Goal: Use online tool/utility: Utilize a website feature to perform a specific function

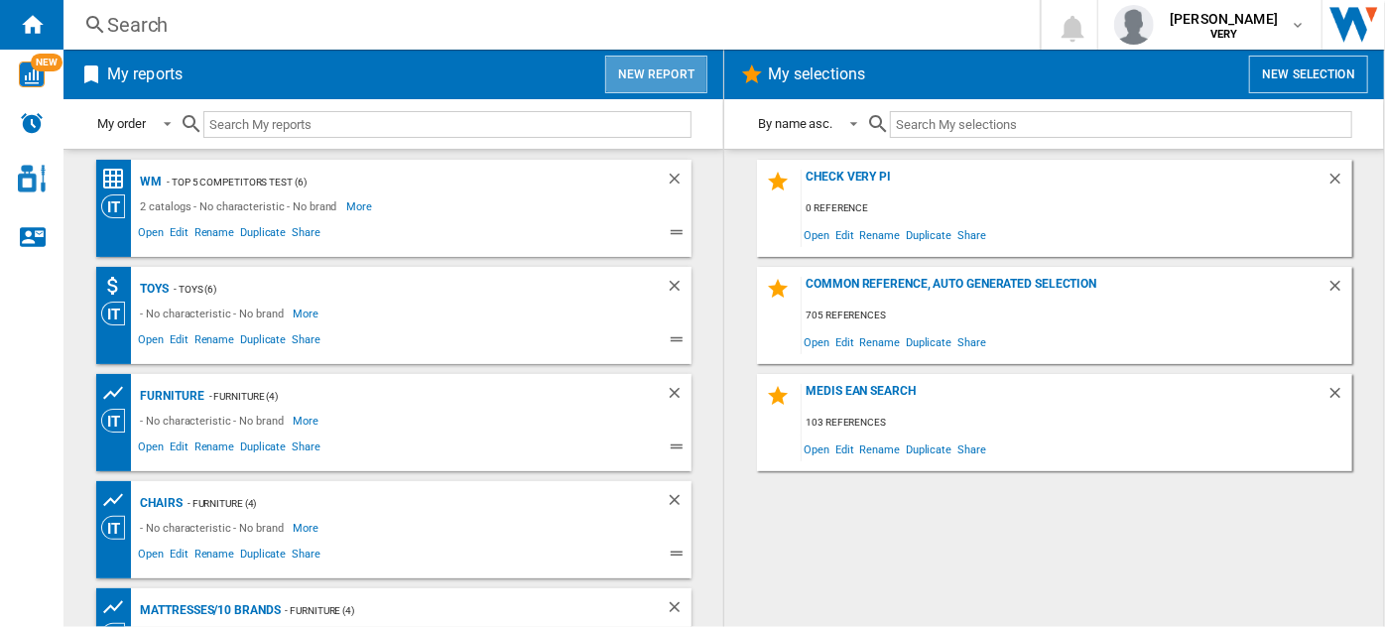
click at [656, 71] on button "New report" at bounding box center [656, 75] width 102 height 38
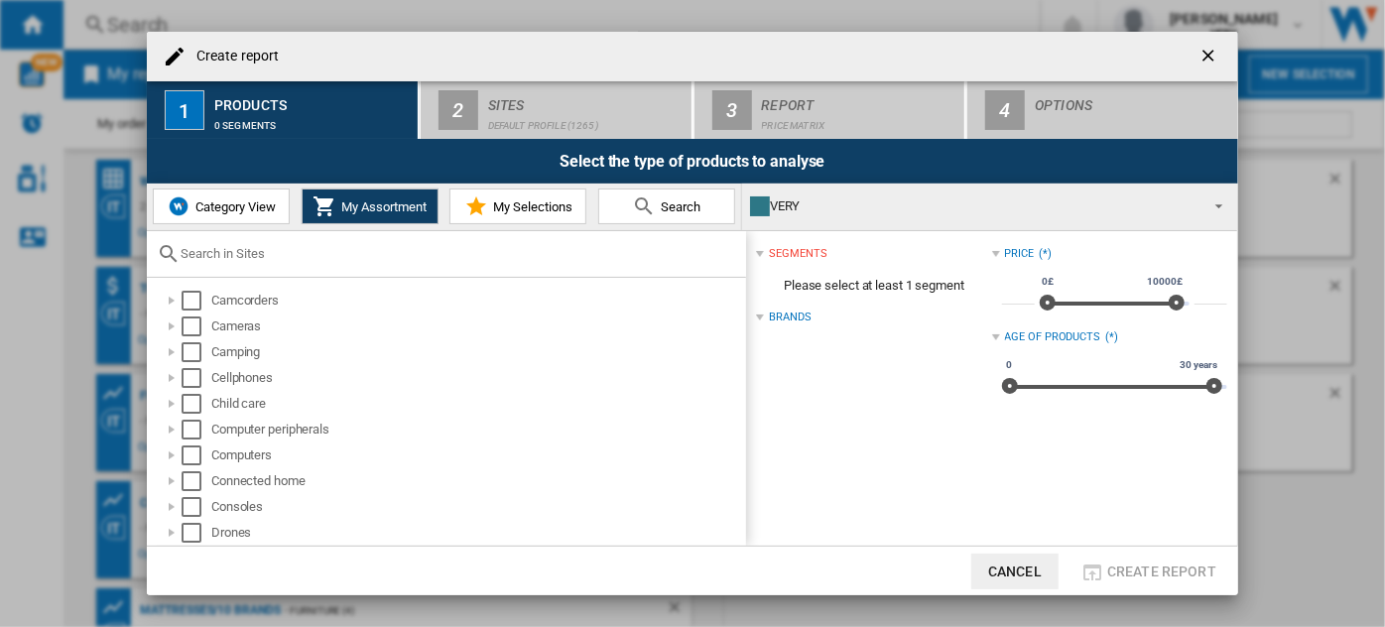
click at [257, 199] on span "Category View" at bounding box center [233, 206] width 85 height 15
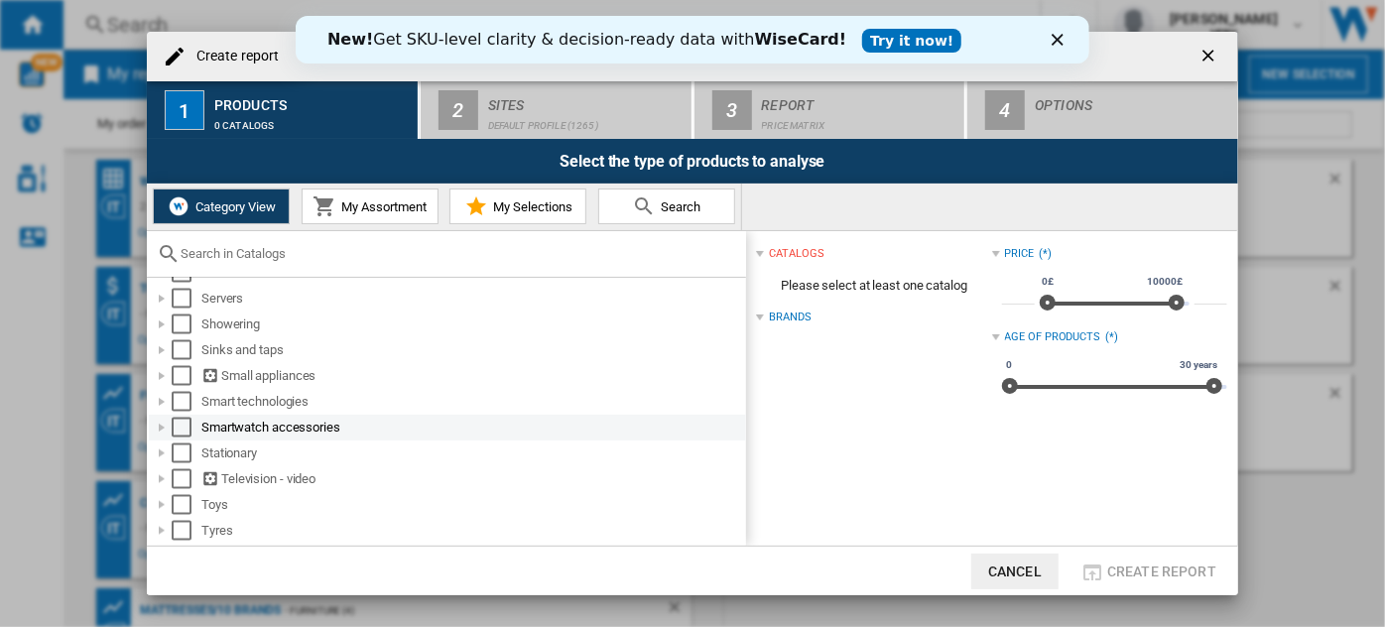
scroll to position [1451, 0]
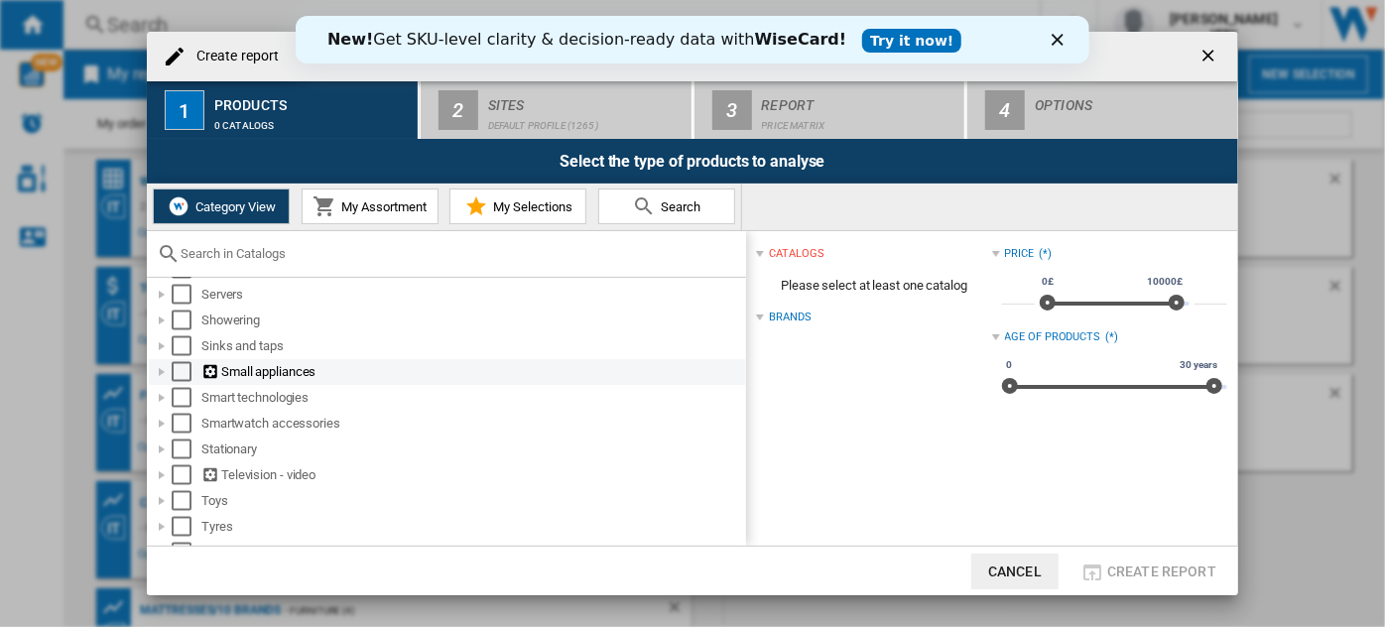
click at [160, 373] on div at bounding box center [162, 372] width 20 height 20
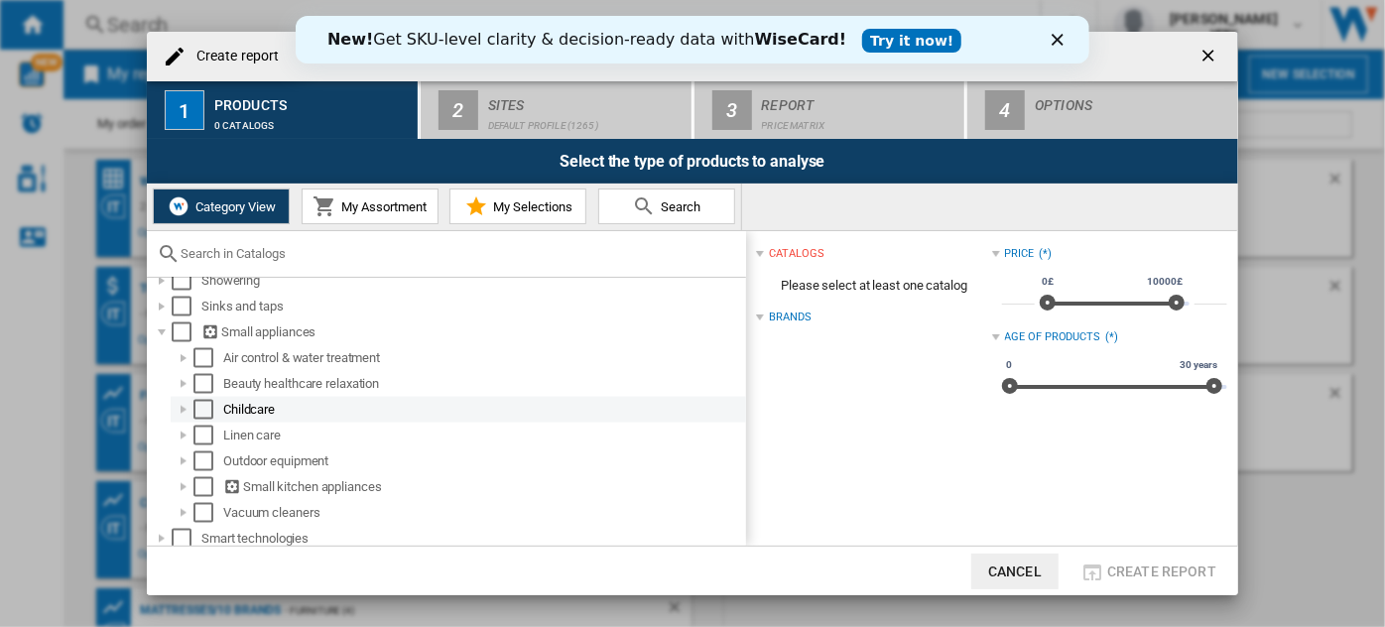
scroll to position [1493, 0]
click at [183, 433] on div at bounding box center [184, 434] width 20 height 20
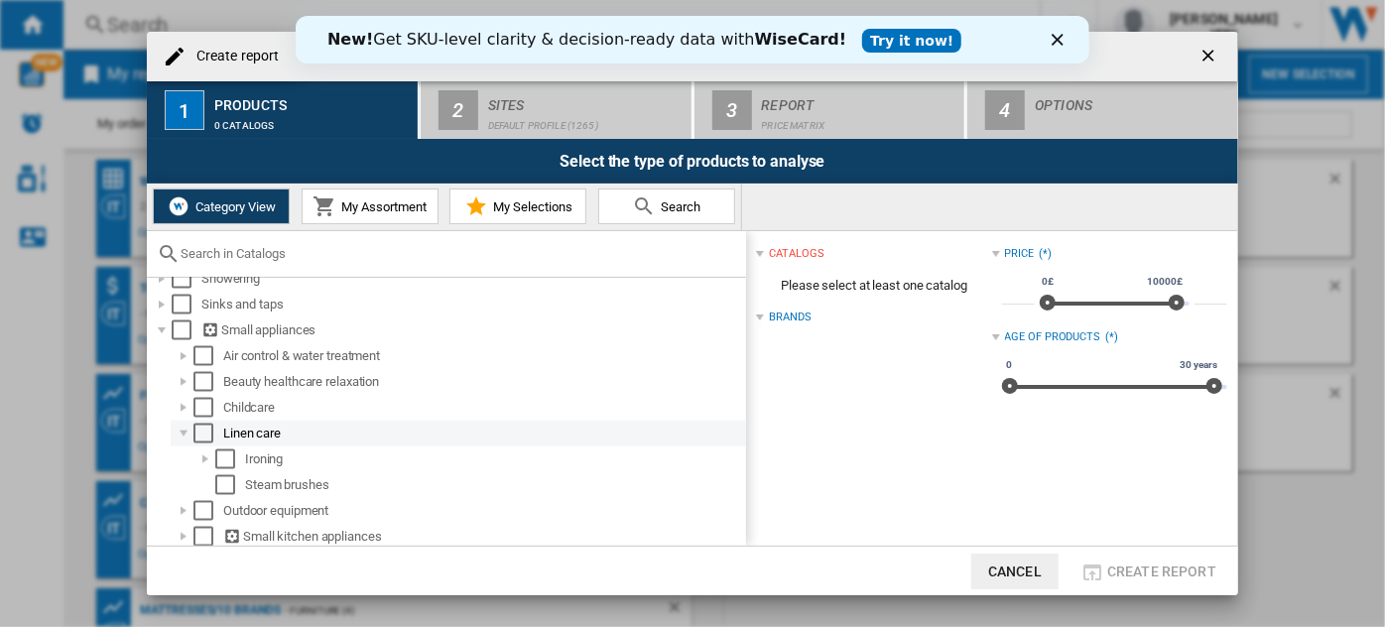
click at [183, 433] on div at bounding box center [184, 434] width 20 height 20
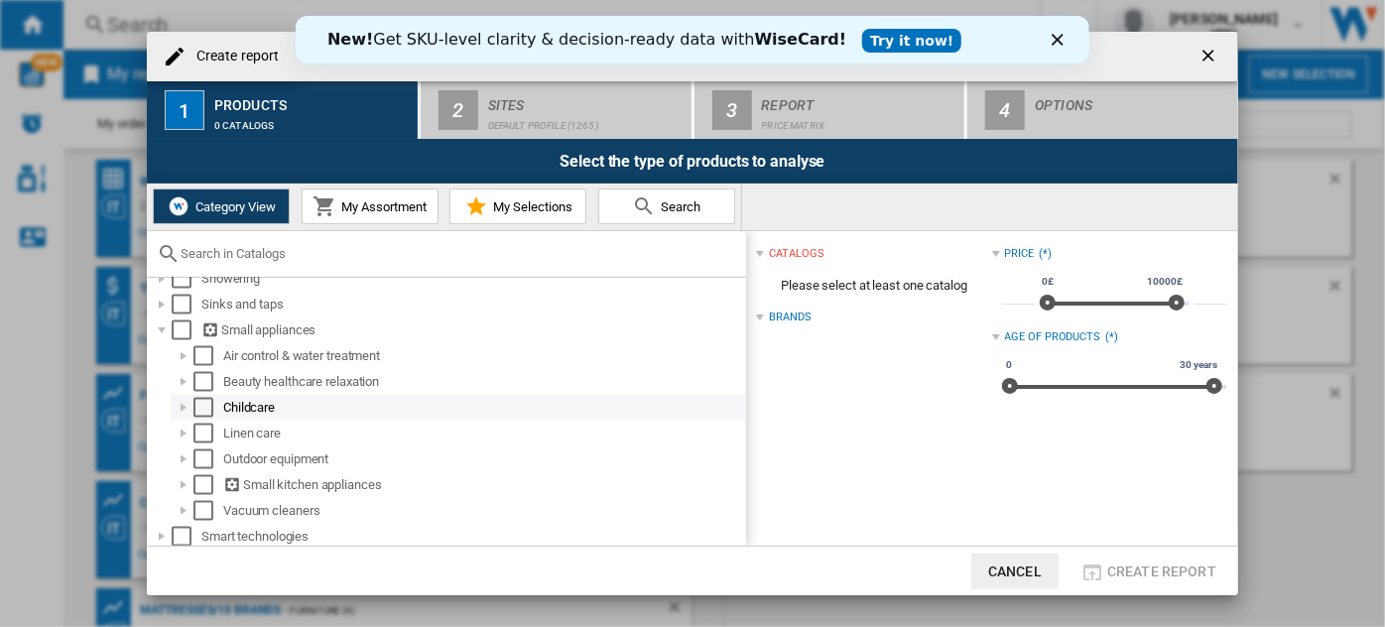
click at [180, 416] on div at bounding box center [184, 408] width 20 height 20
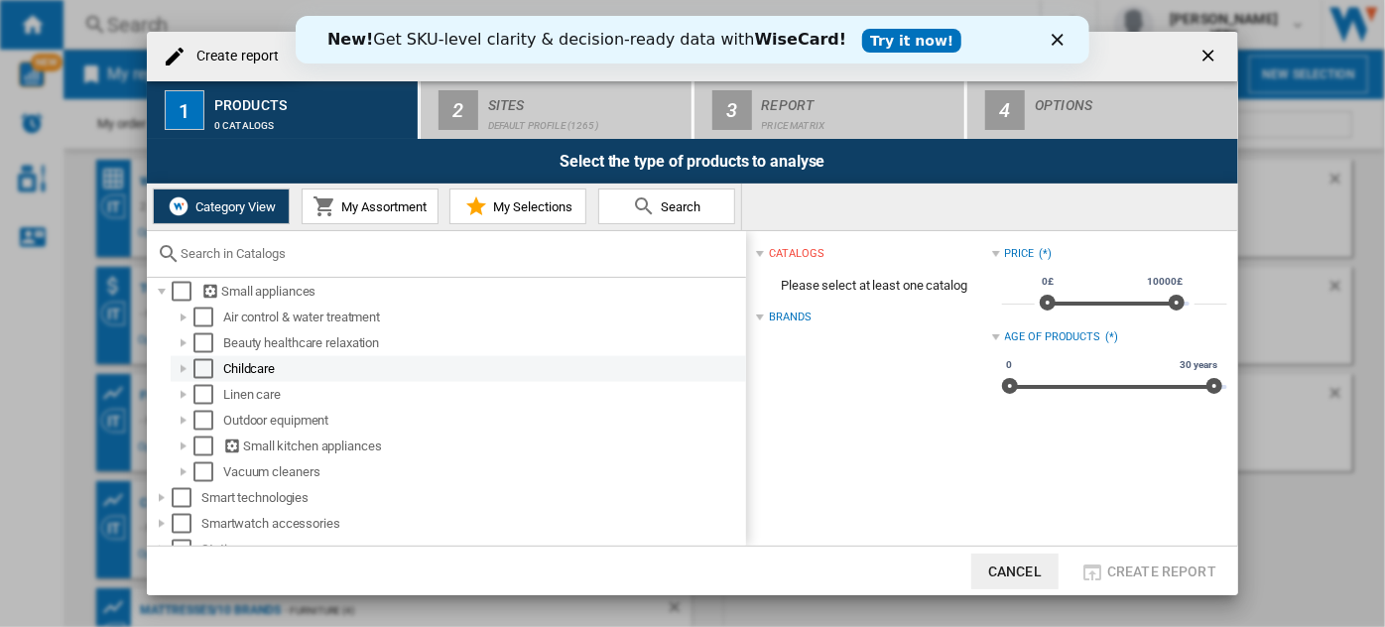
scroll to position [1532, 0]
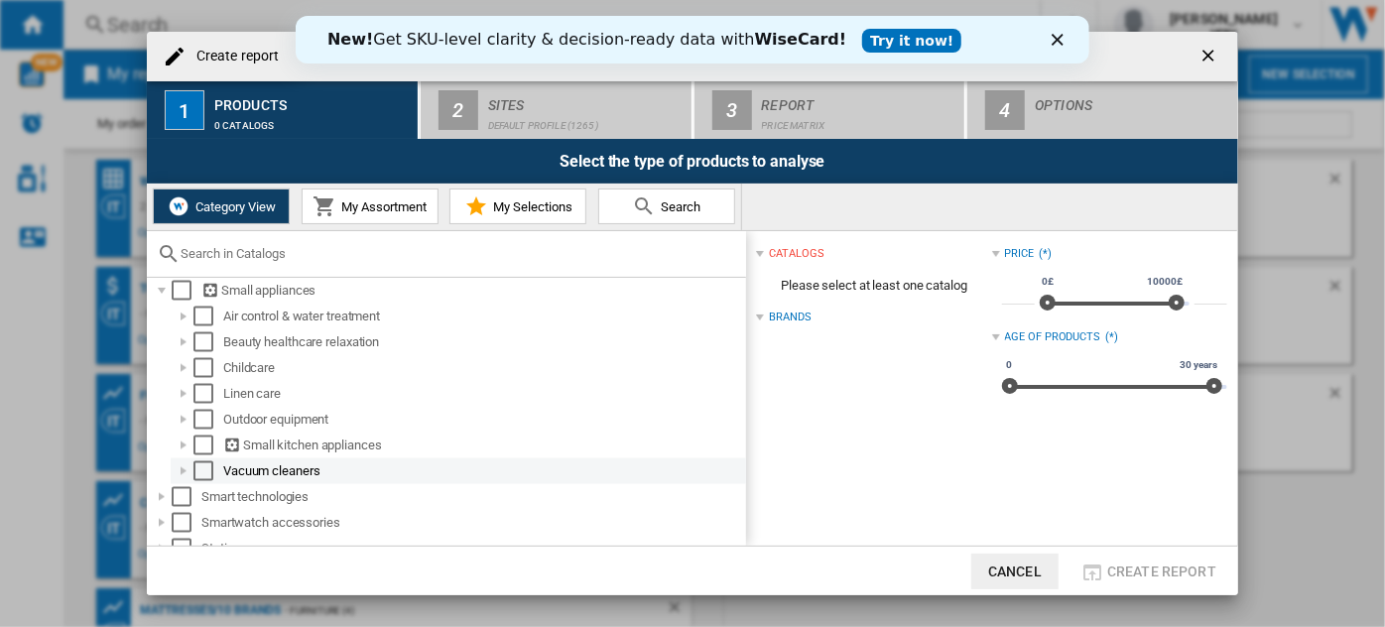
click at [183, 478] on div at bounding box center [184, 471] width 20 height 20
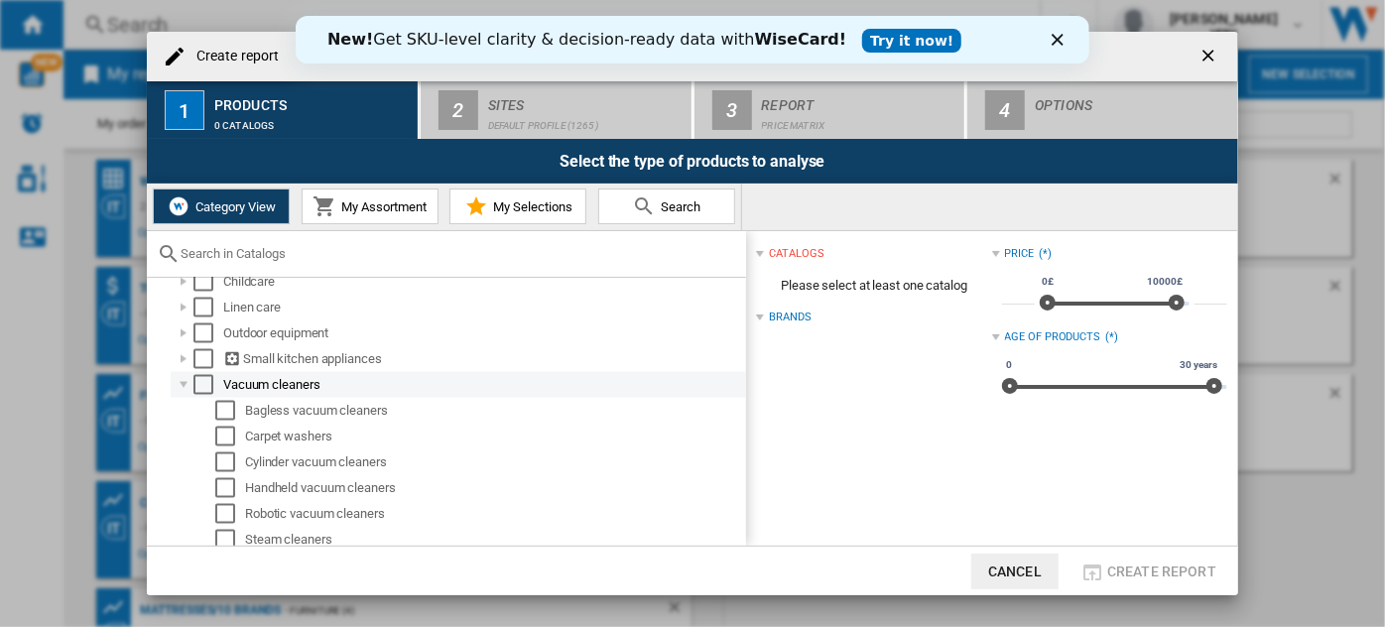
scroll to position [1618, 0]
click at [186, 389] on div at bounding box center [184, 386] width 20 height 20
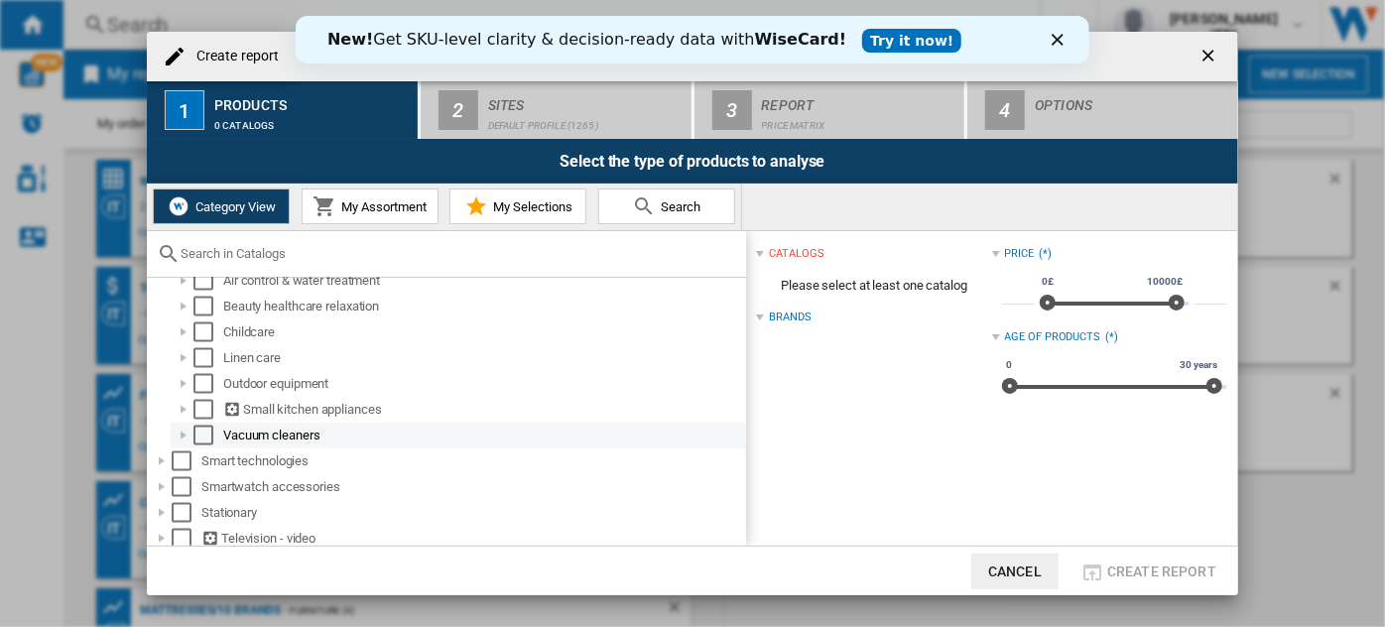
scroll to position [1552, 0]
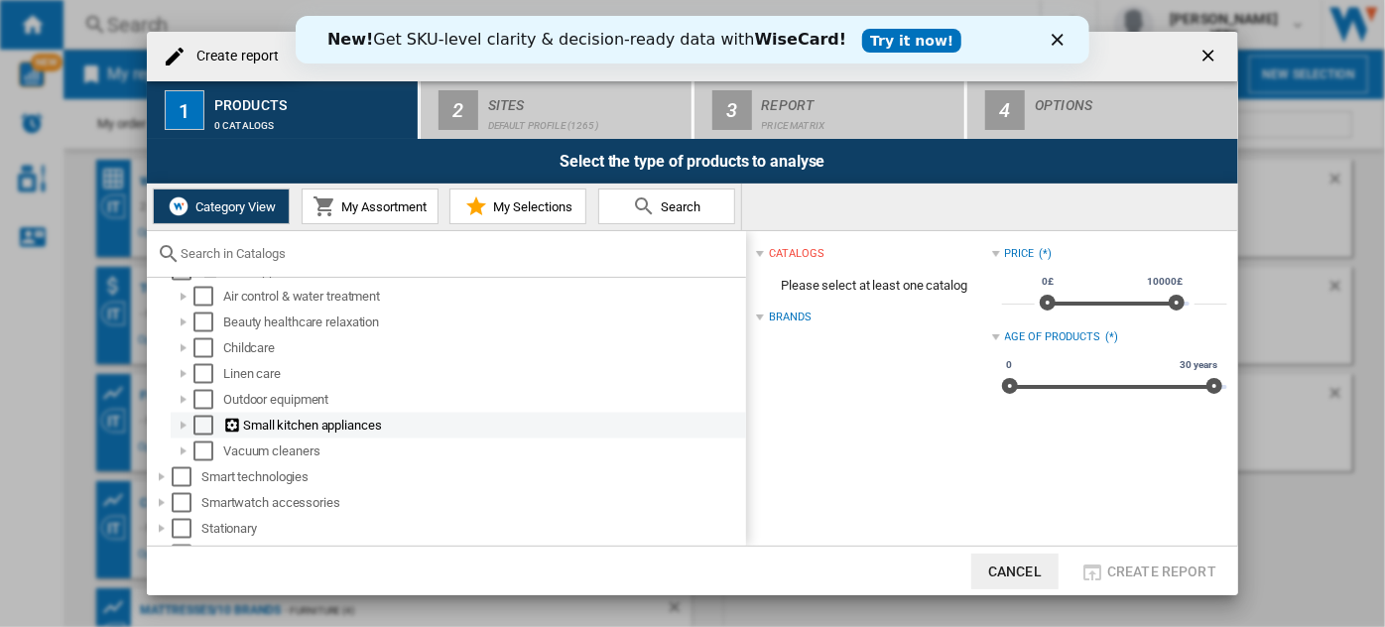
click at [178, 428] on div at bounding box center [184, 426] width 20 height 20
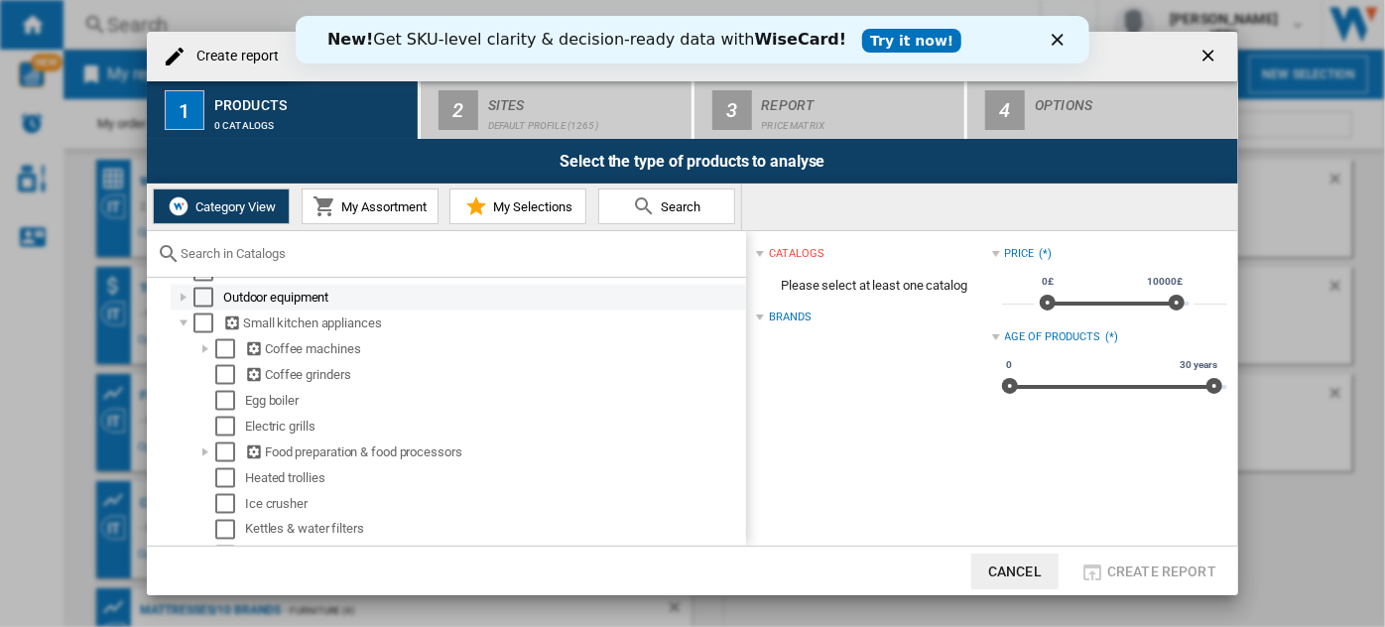
scroll to position [1653, 0]
click at [184, 301] on div at bounding box center [184, 299] width 20 height 20
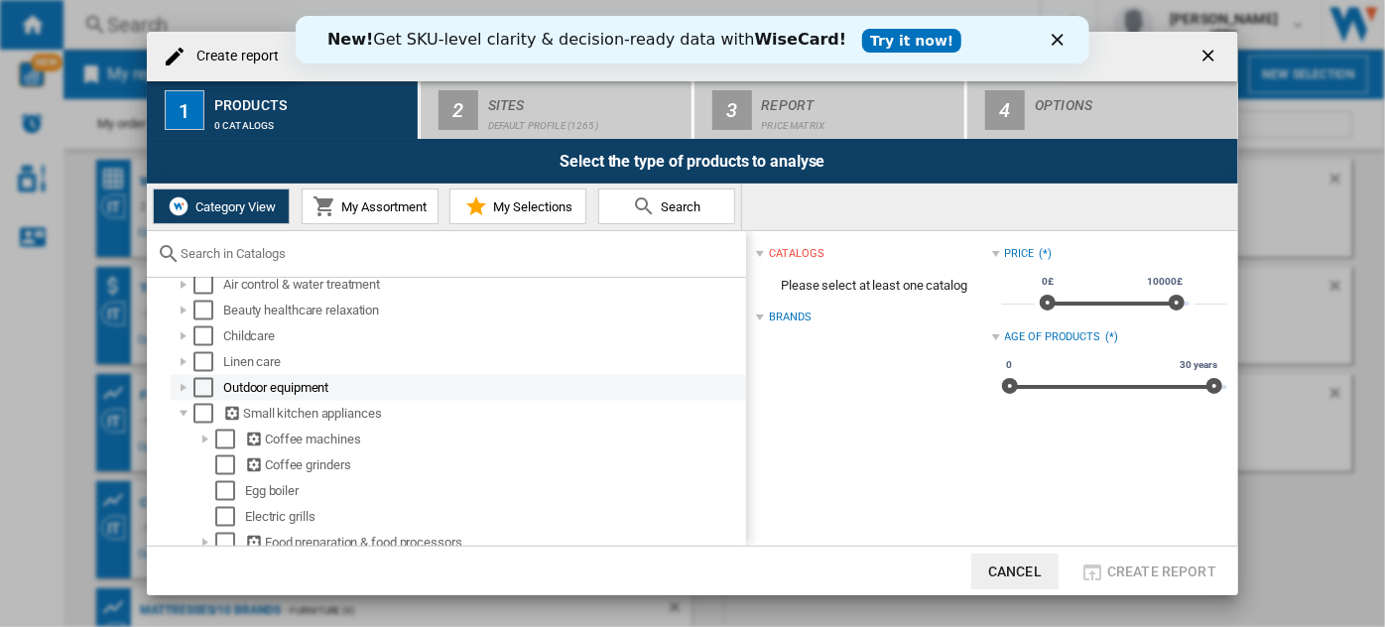
scroll to position [1563, 0]
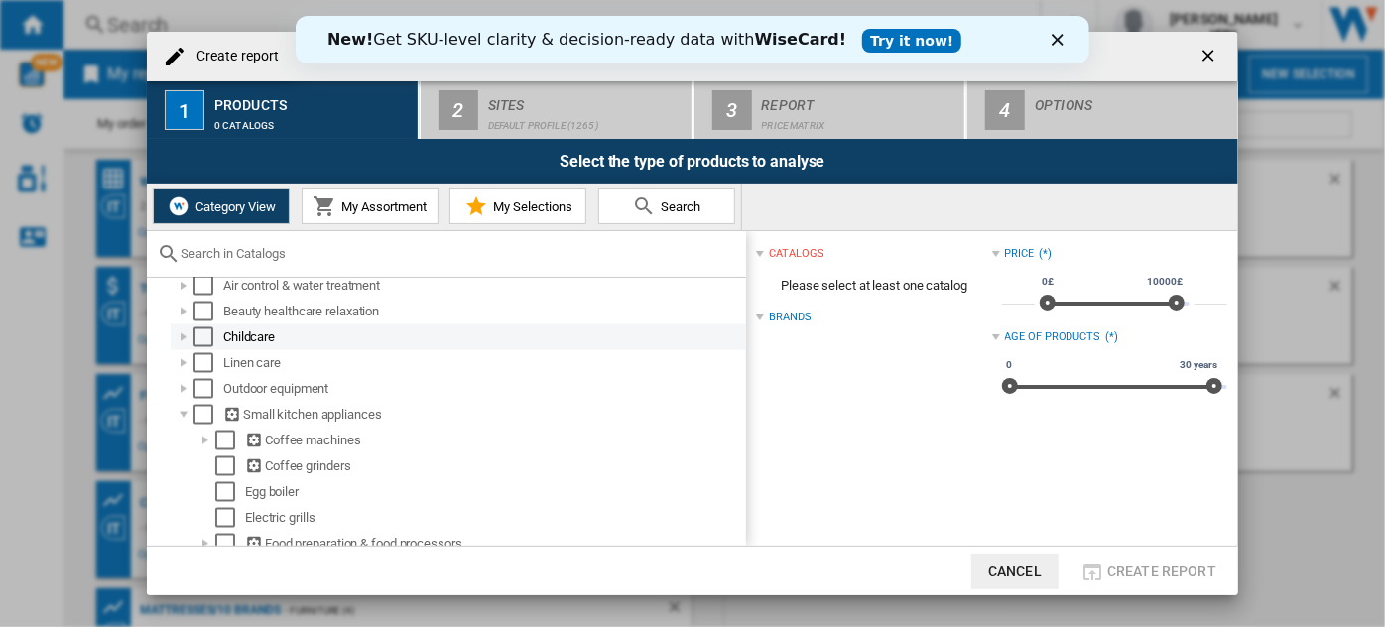
click at [185, 343] on div at bounding box center [184, 337] width 20 height 20
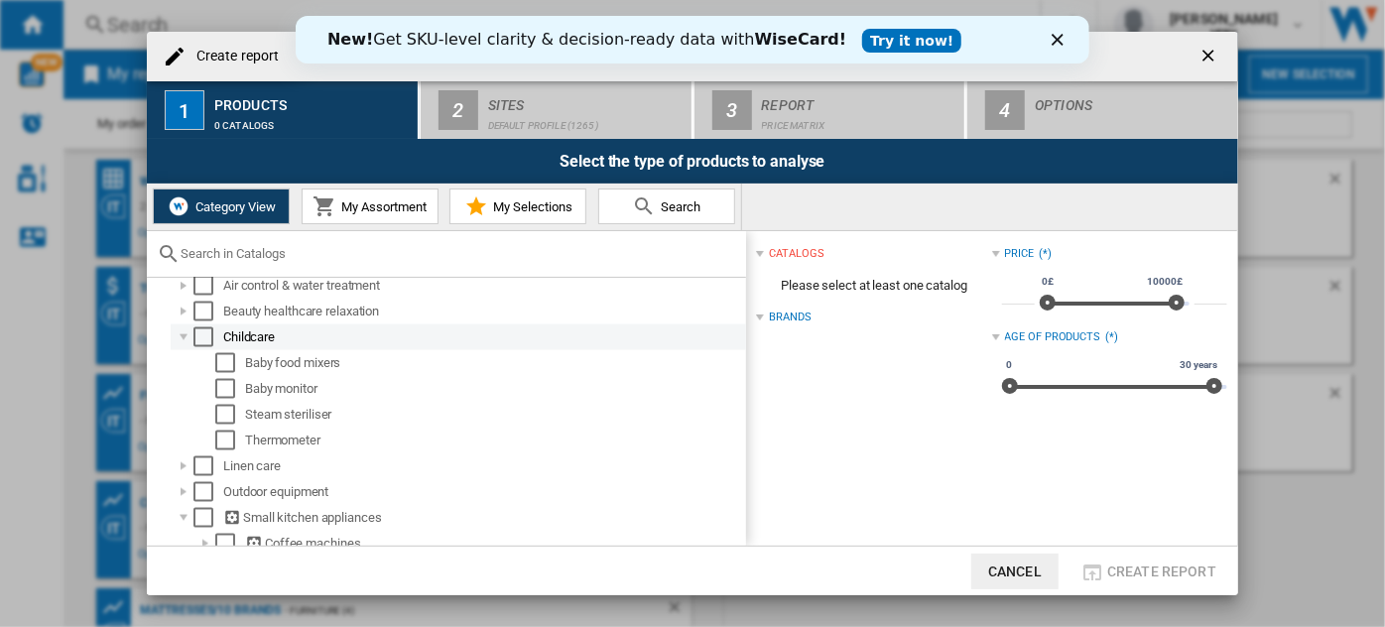
click at [185, 343] on div at bounding box center [184, 337] width 20 height 20
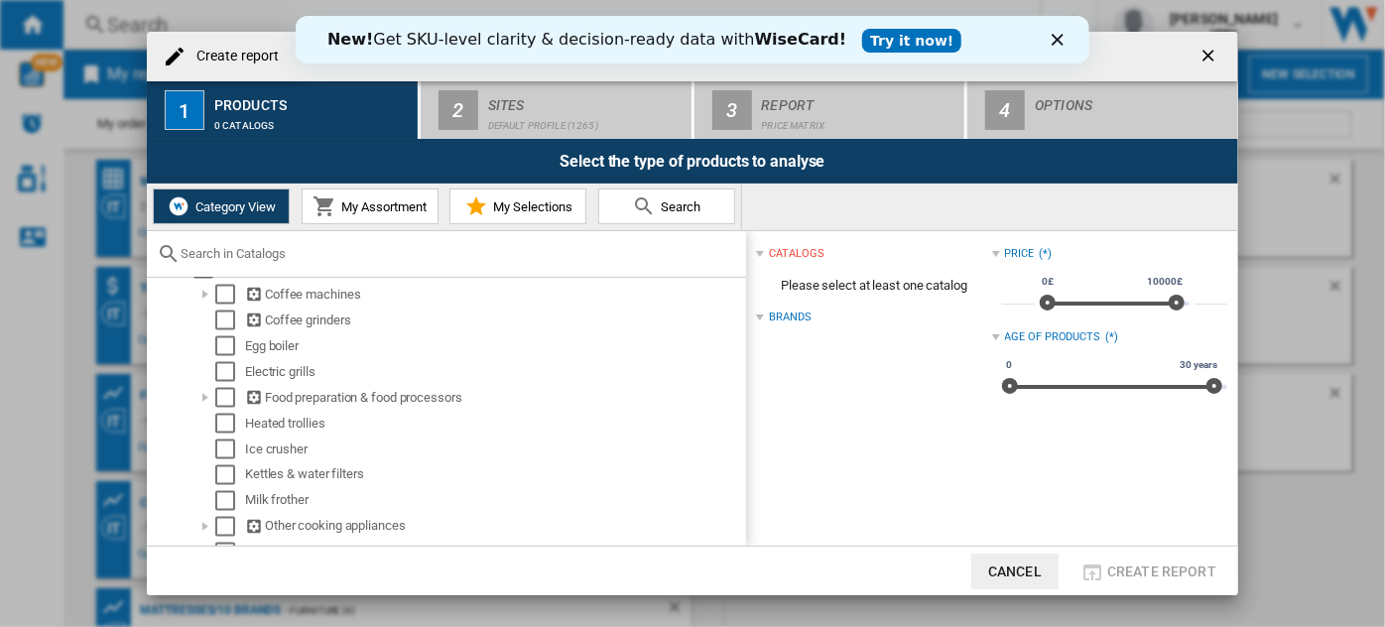
scroll to position [1709, 0]
click at [200, 404] on div at bounding box center [206, 398] width 20 height 20
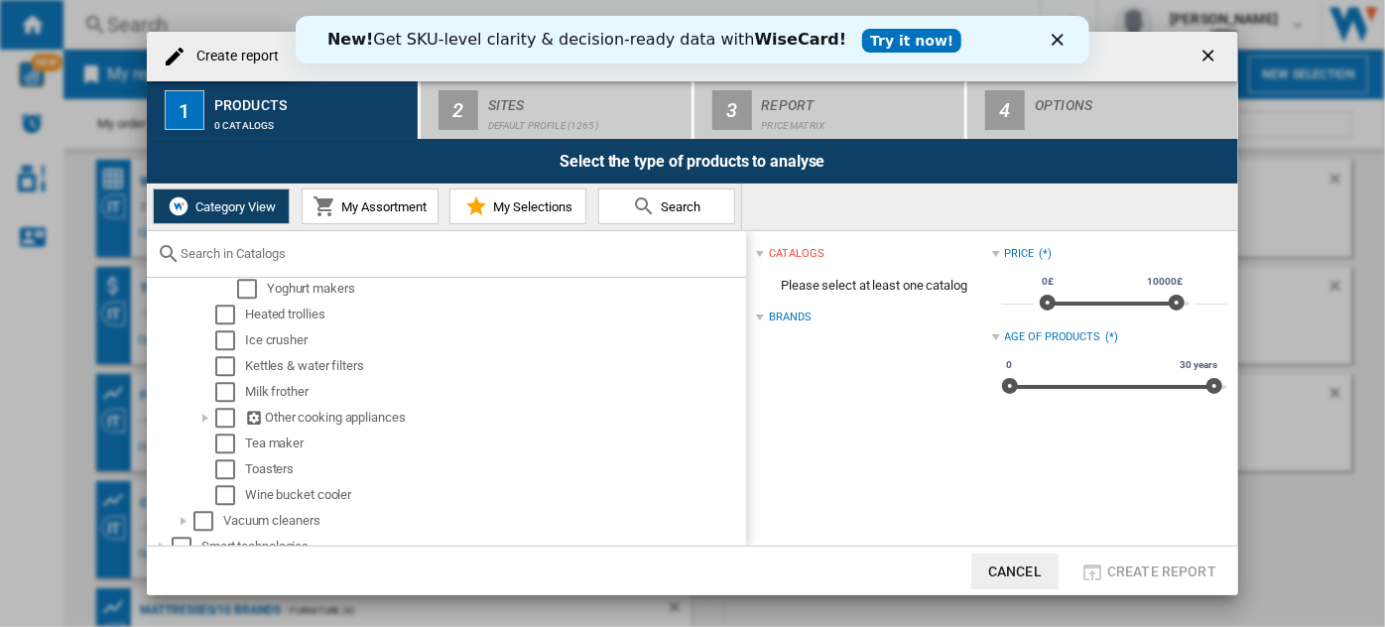
scroll to position [2517, 0]
click at [200, 427] on div at bounding box center [206, 417] width 20 height 20
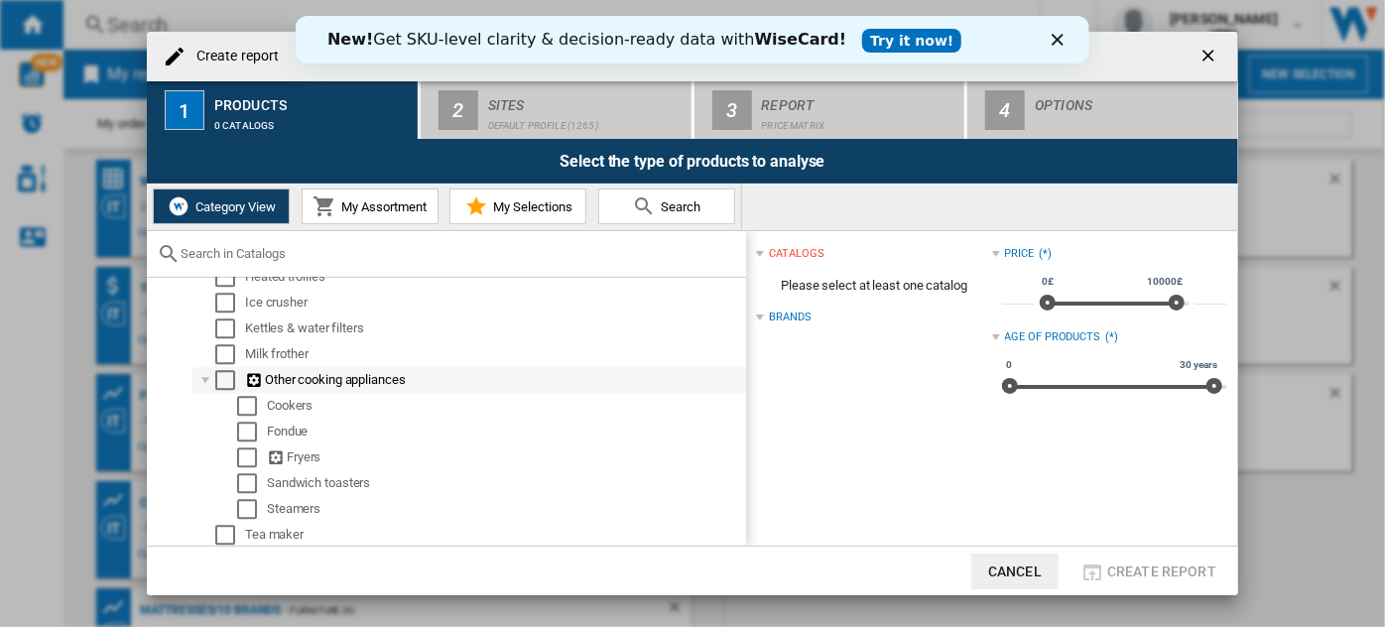
scroll to position [2567, 0]
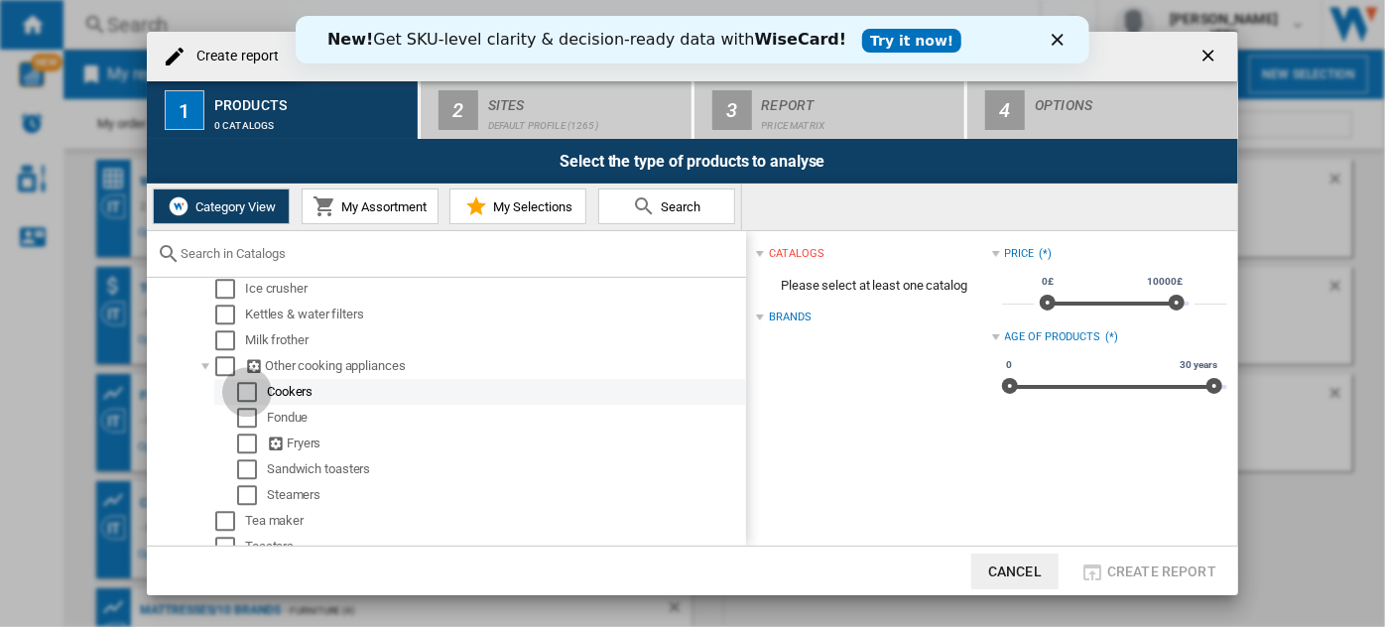
click at [245, 401] on div "Select" at bounding box center [247, 392] width 20 height 20
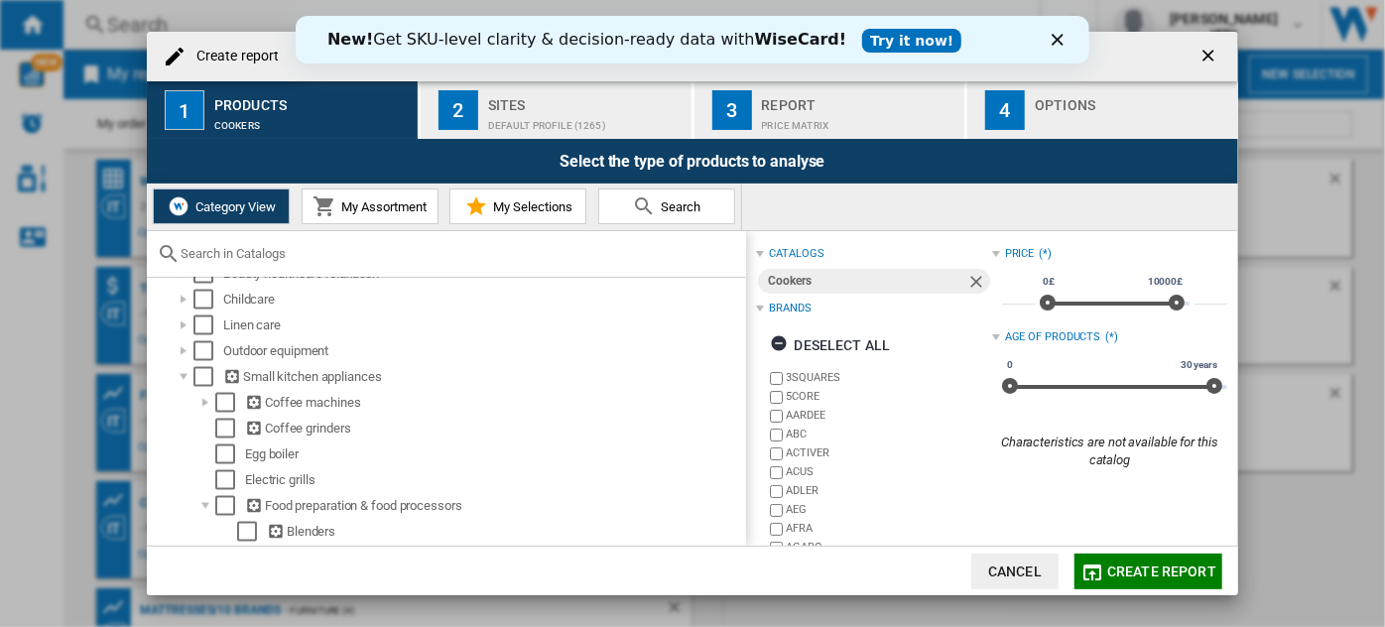
scroll to position [1594, 0]
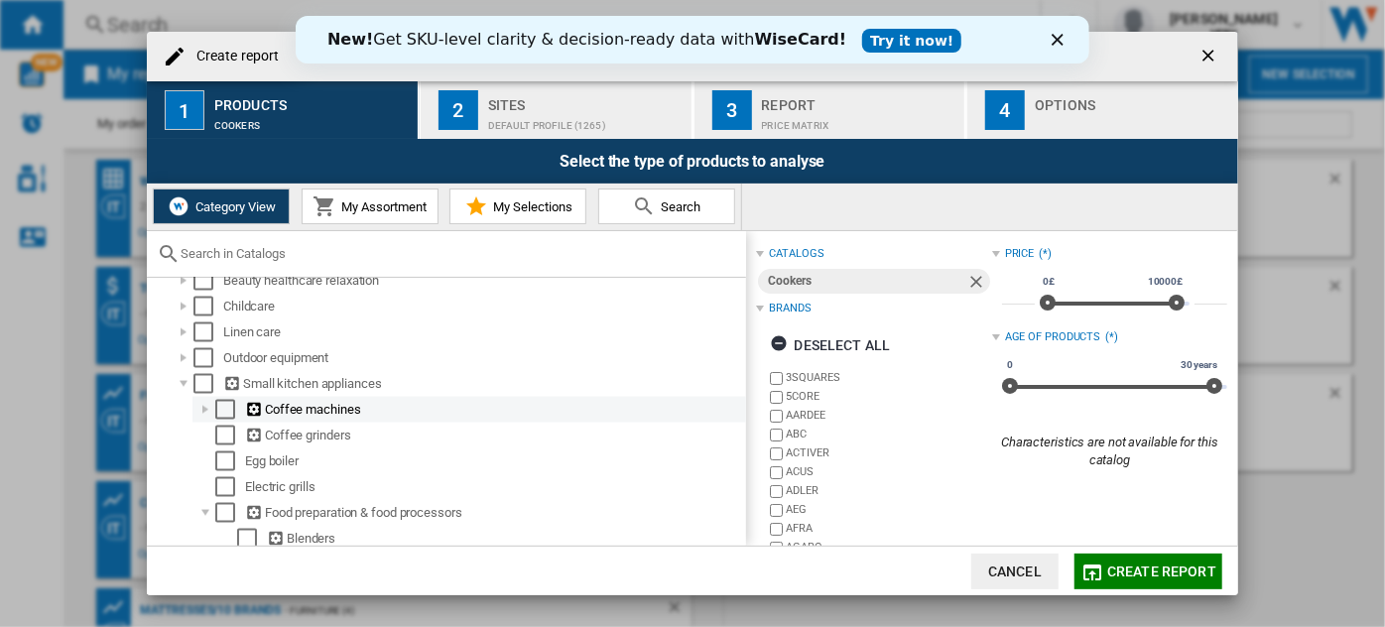
click at [211, 415] on div at bounding box center [206, 410] width 20 height 20
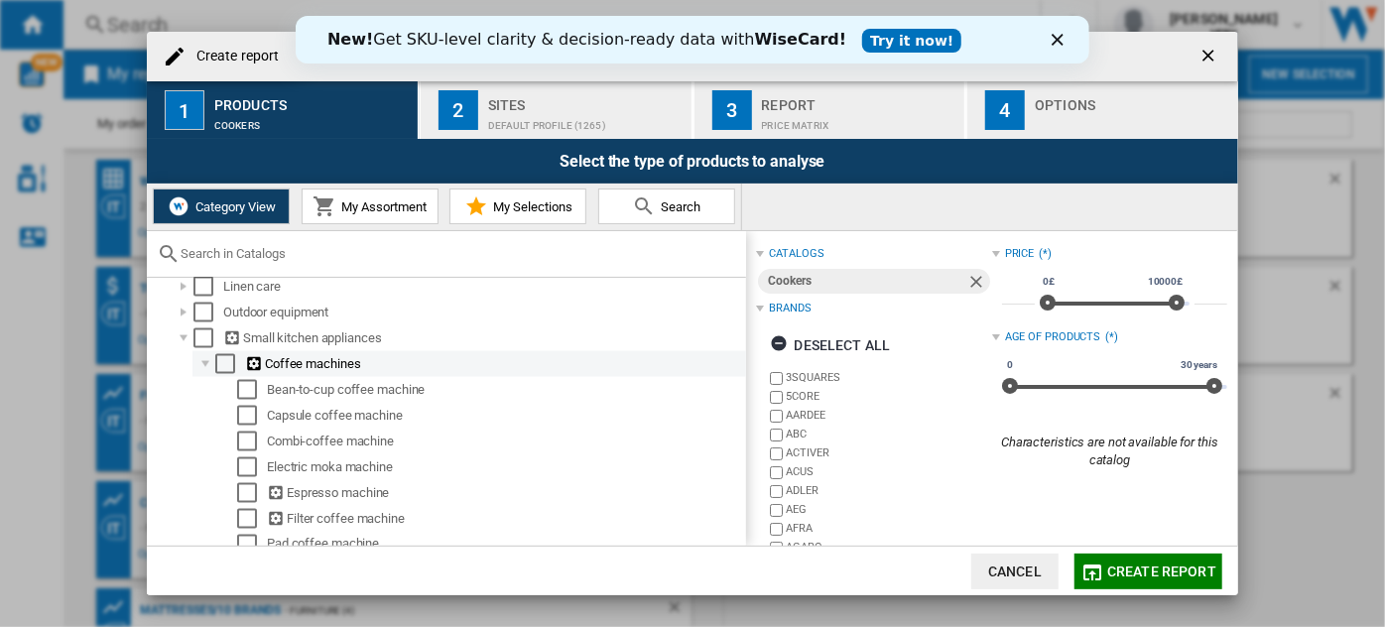
scroll to position [1640, 0]
